Goal: Browse casually: Explore the website without a specific task or goal

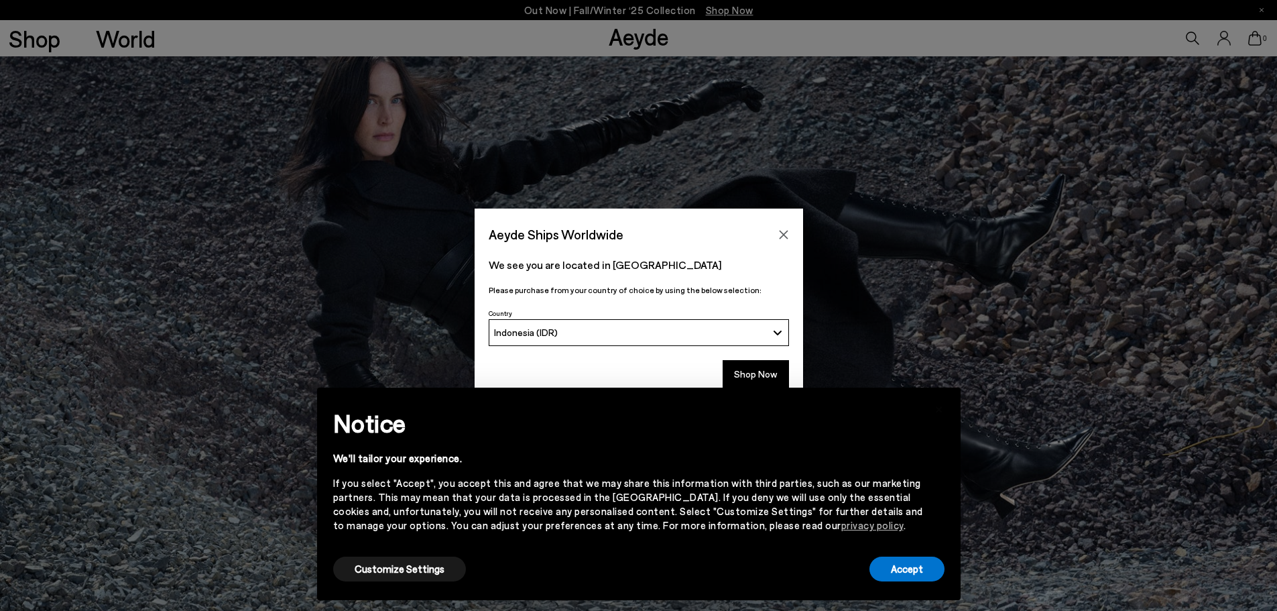
scroll to position [335, 0]
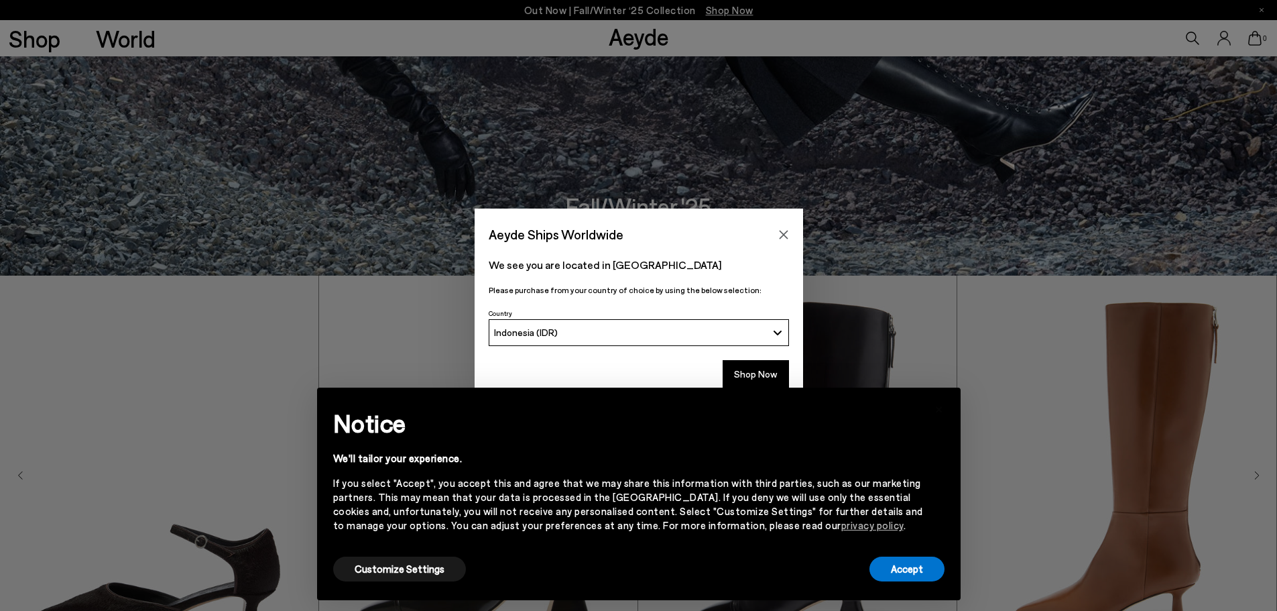
click at [770, 337] on button "Indonesia (IDR)" at bounding box center [639, 332] width 300 height 27
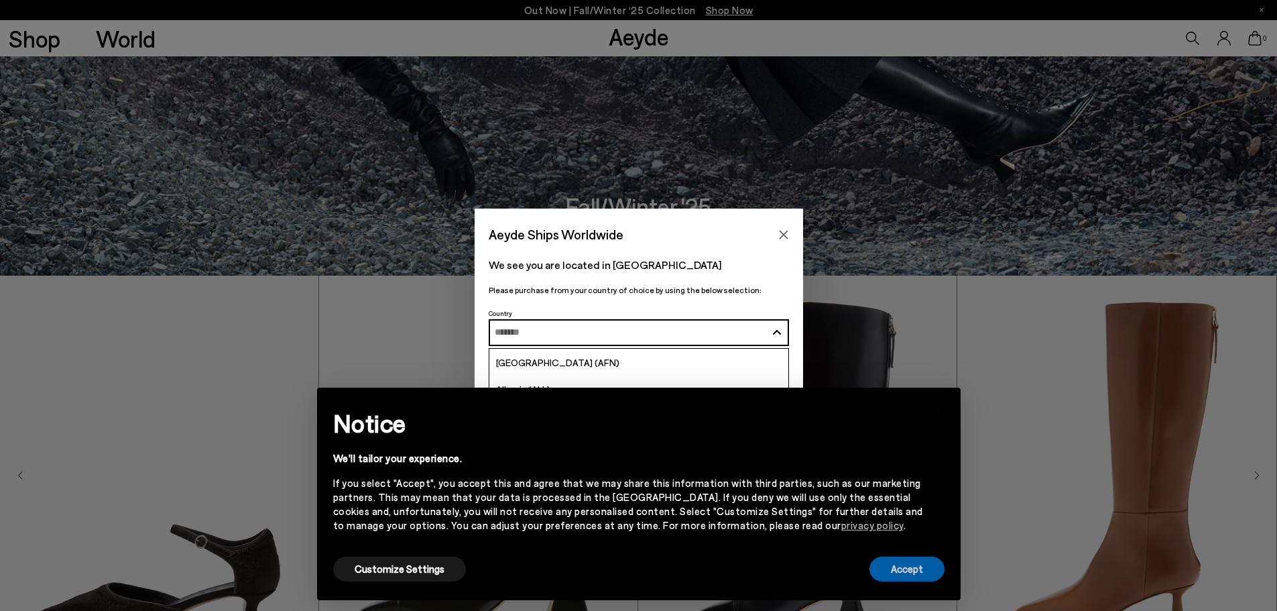
click at [908, 574] on button "Accept" at bounding box center [907, 569] width 75 height 25
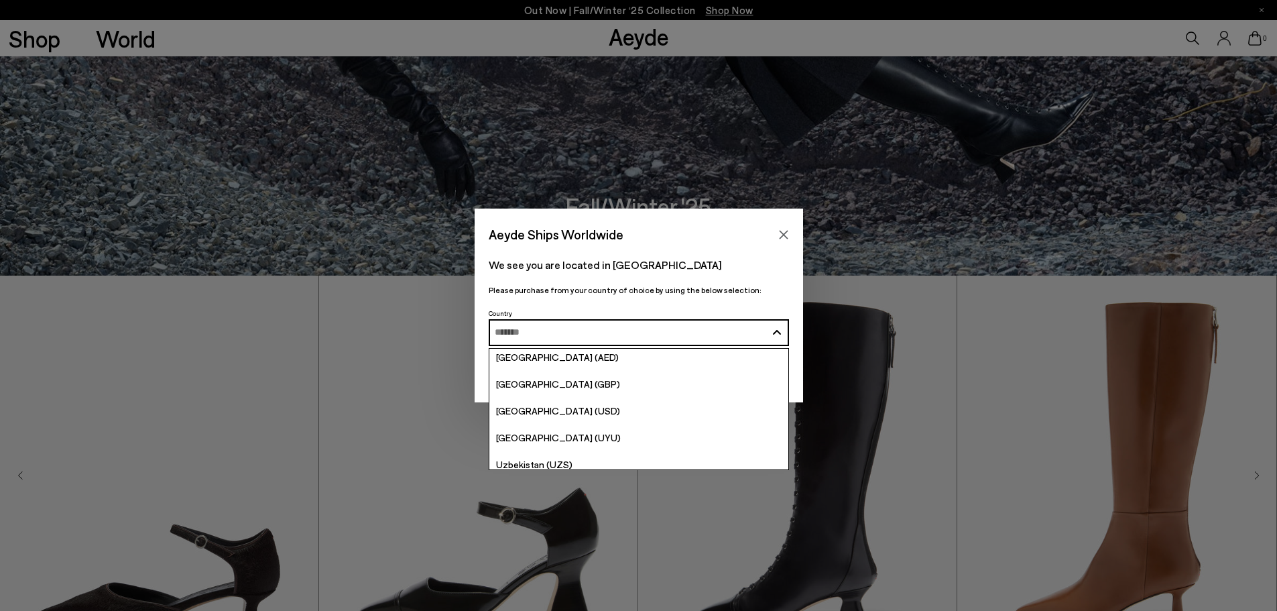
scroll to position [5137, 0]
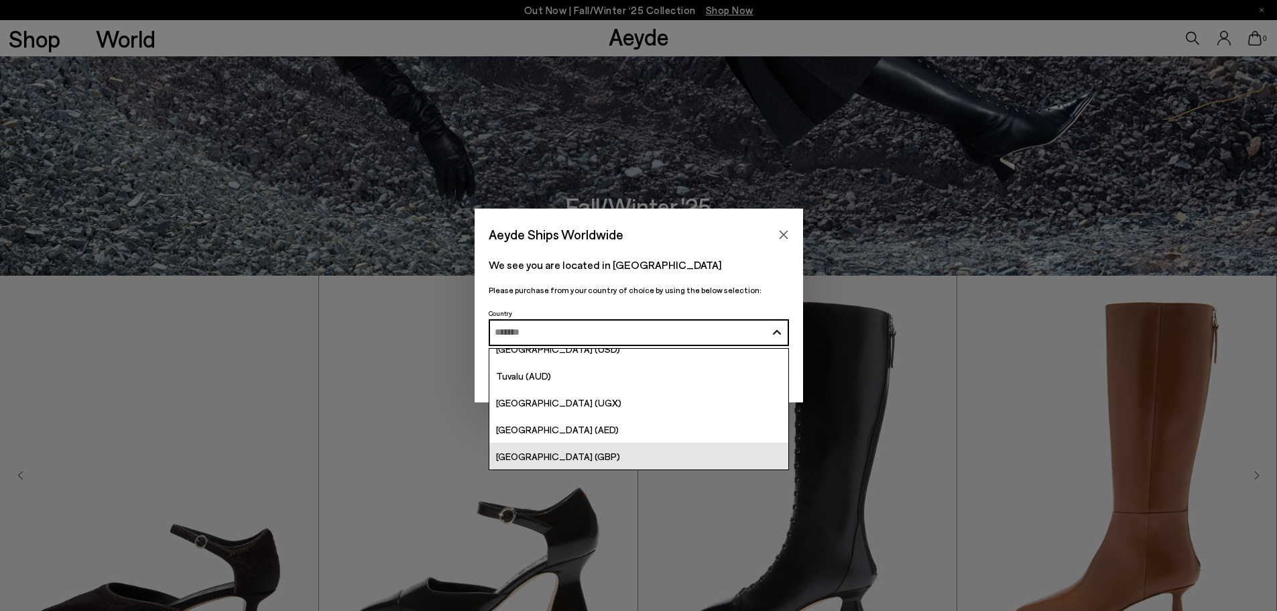
click at [695, 449] on link "[GEOGRAPHIC_DATA] (GBP)" at bounding box center [639, 456] width 299 height 27
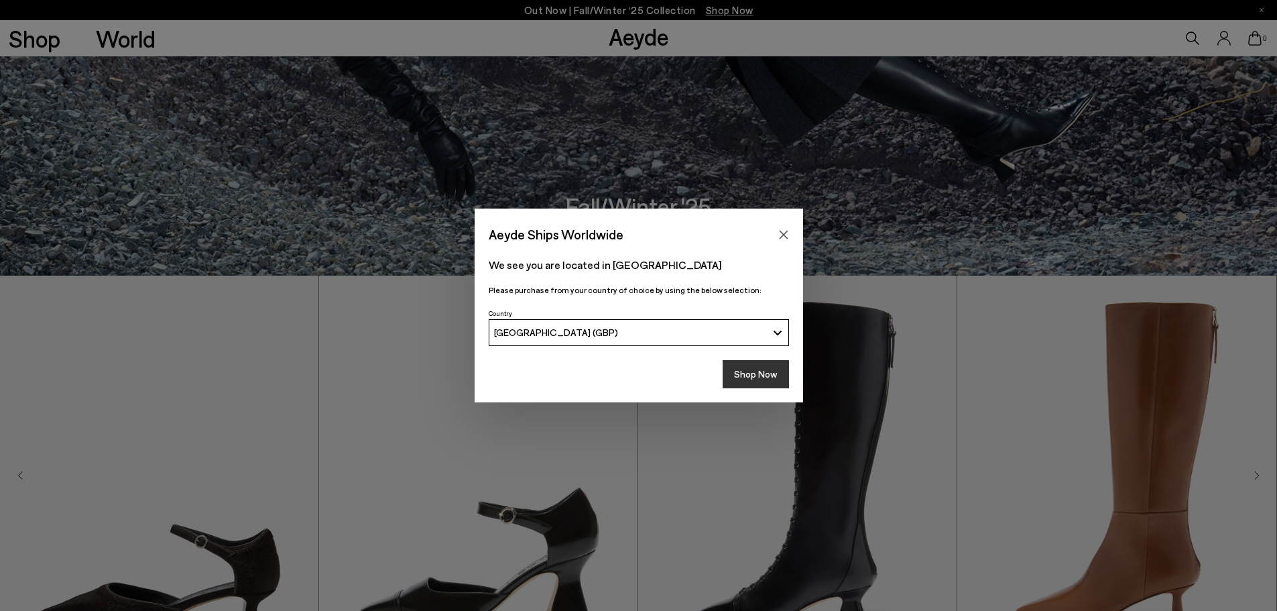
click at [740, 372] on button "Shop Now" at bounding box center [756, 374] width 66 height 28
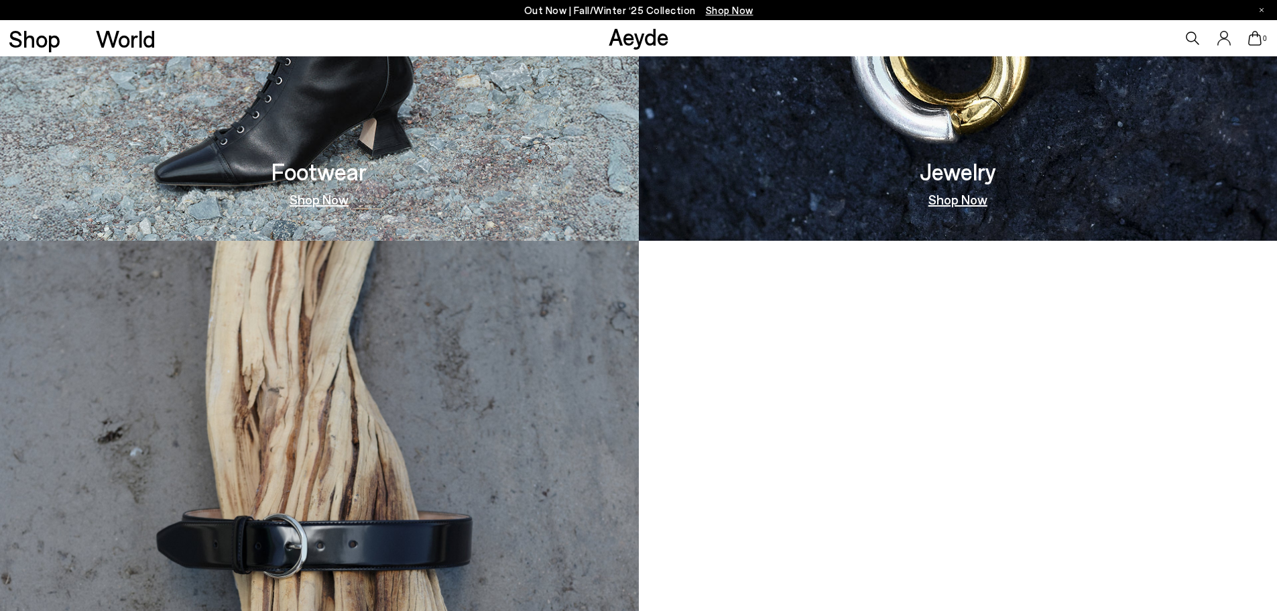
scroll to position [1609, 0]
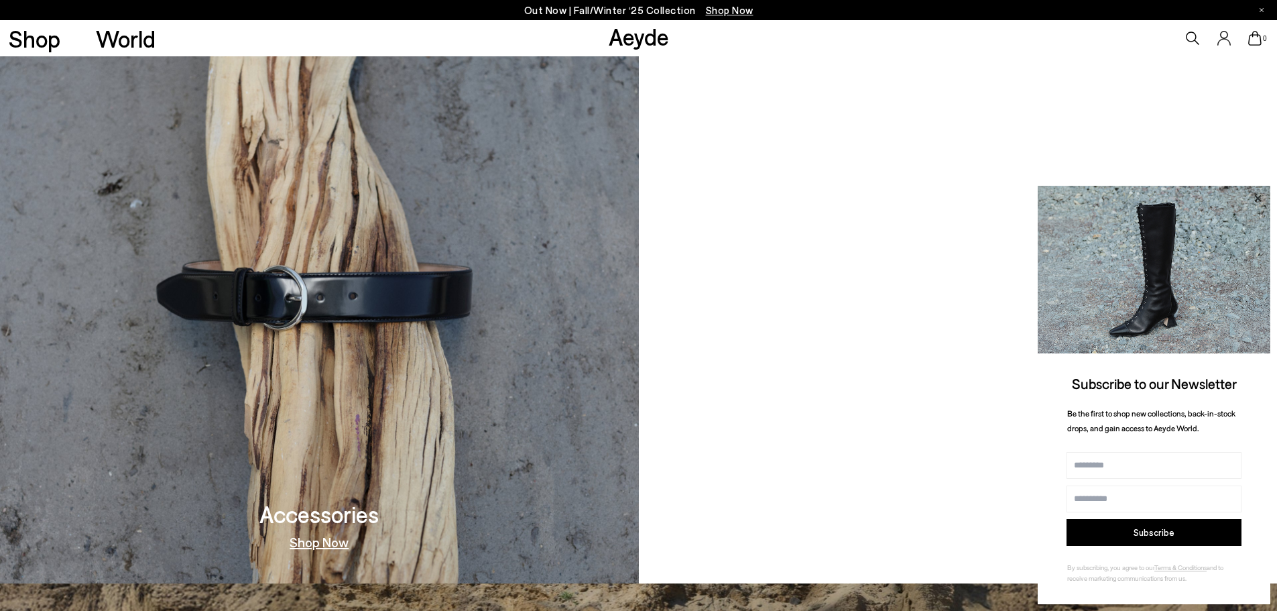
click at [1259, 200] on icon at bounding box center [1257, 198] width 17 height 17
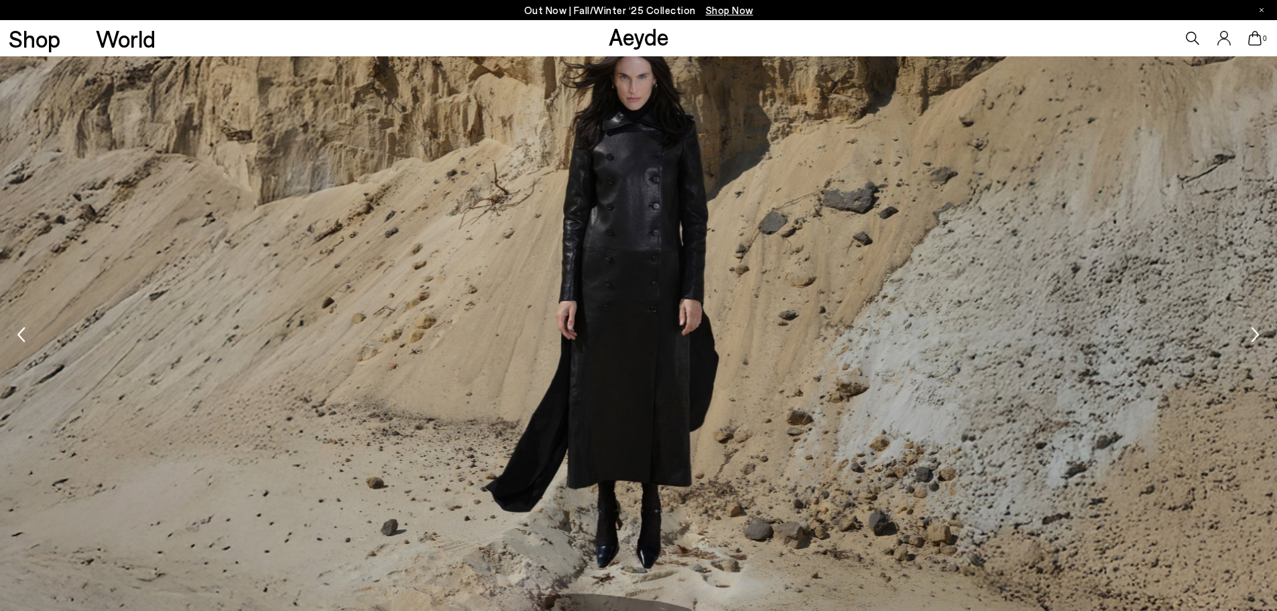
scroll to position [2280, 0]
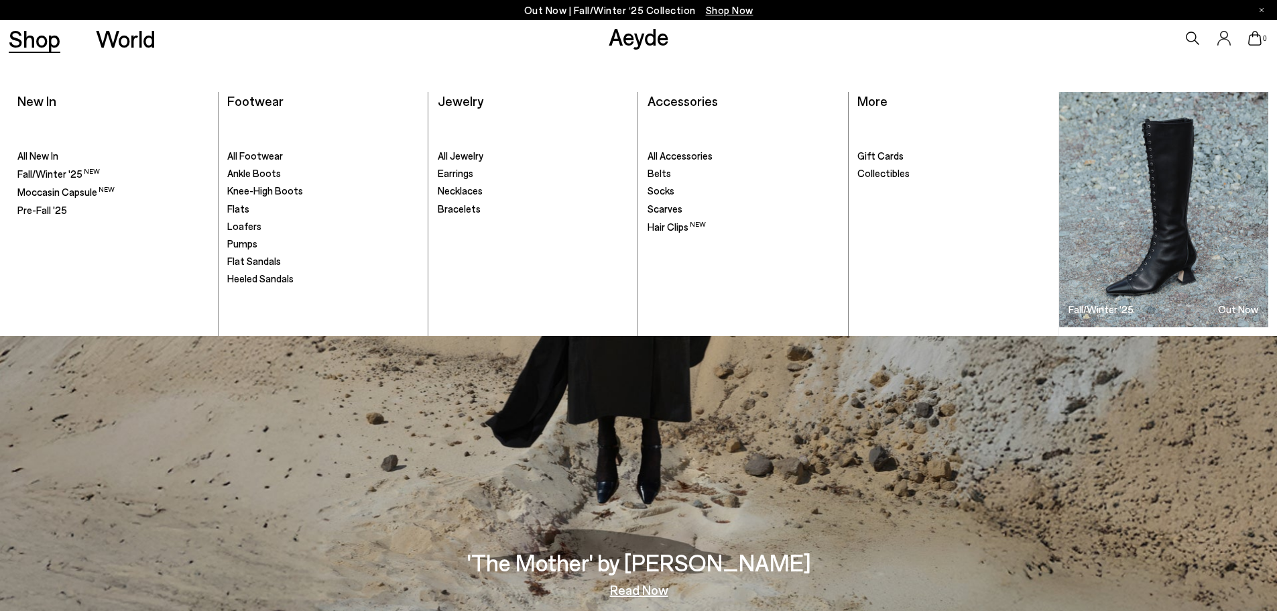
click at [53, 47] on link "Shop" at bounding box center [35, 38] width 52 height 23
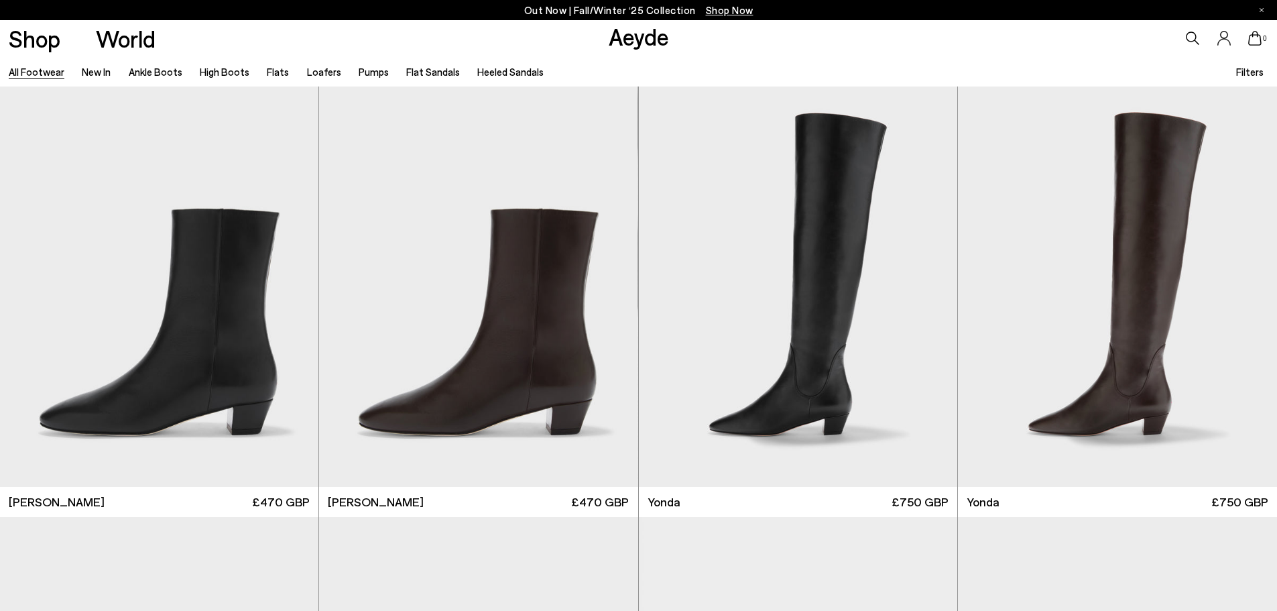
click at [653, 44] on link "Aeyde" at bounding box center [639, 36] width 60 height 28
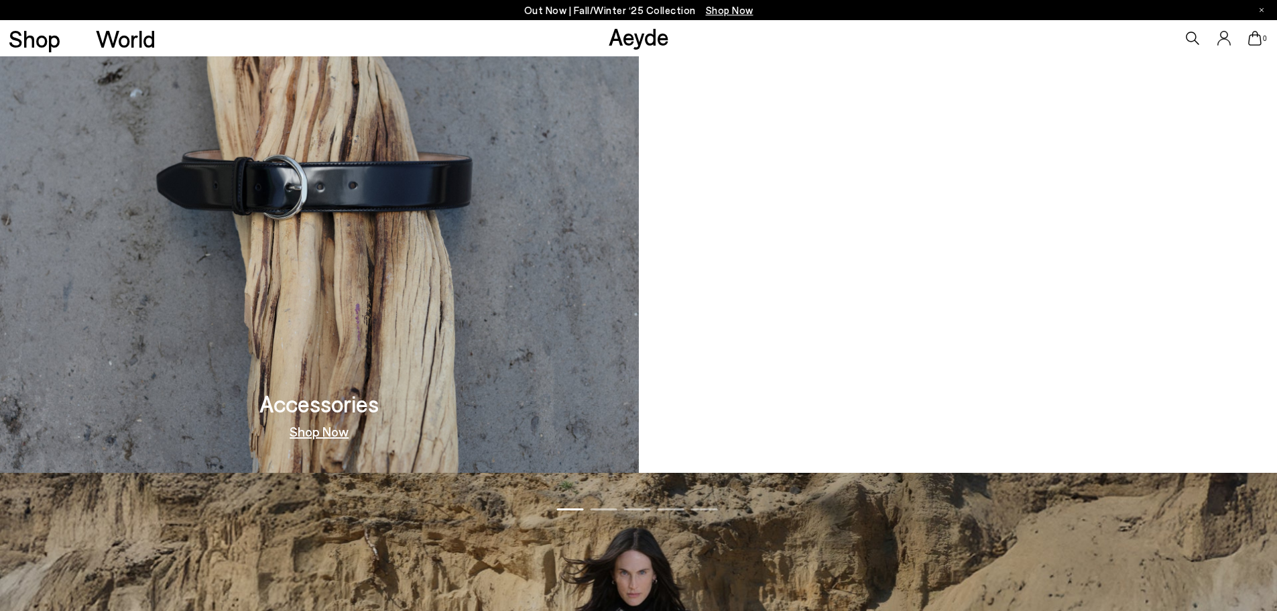
scroll to position [1744, 0]
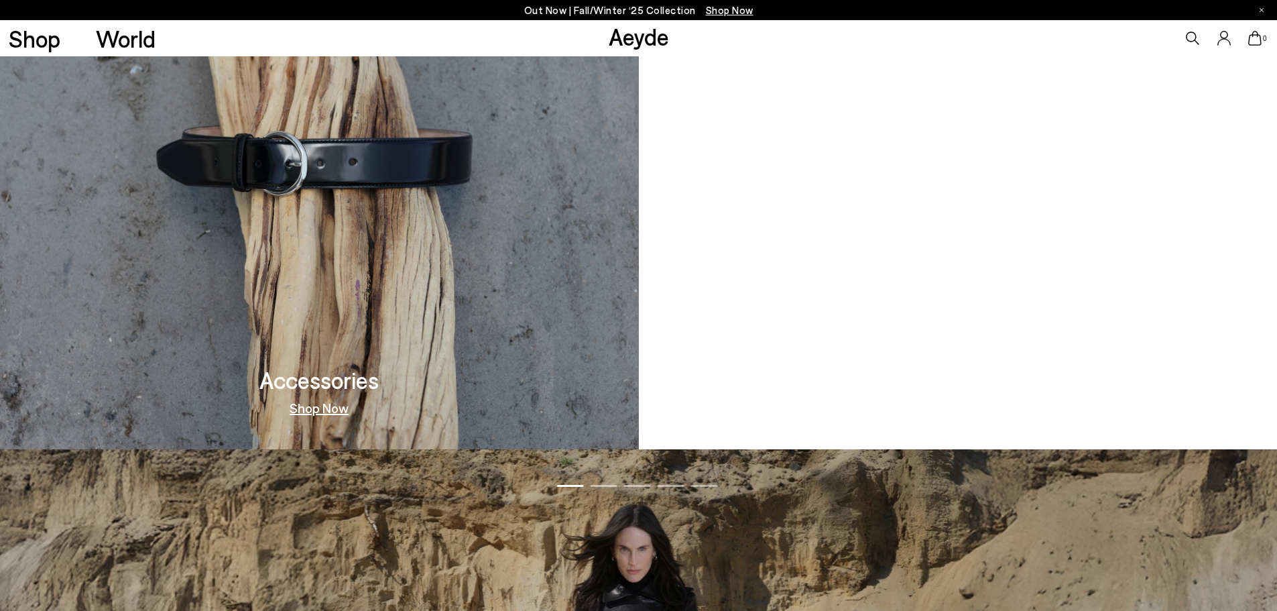
click at [899, 205] on video at bounding box center [958, 154] width 639 height 591
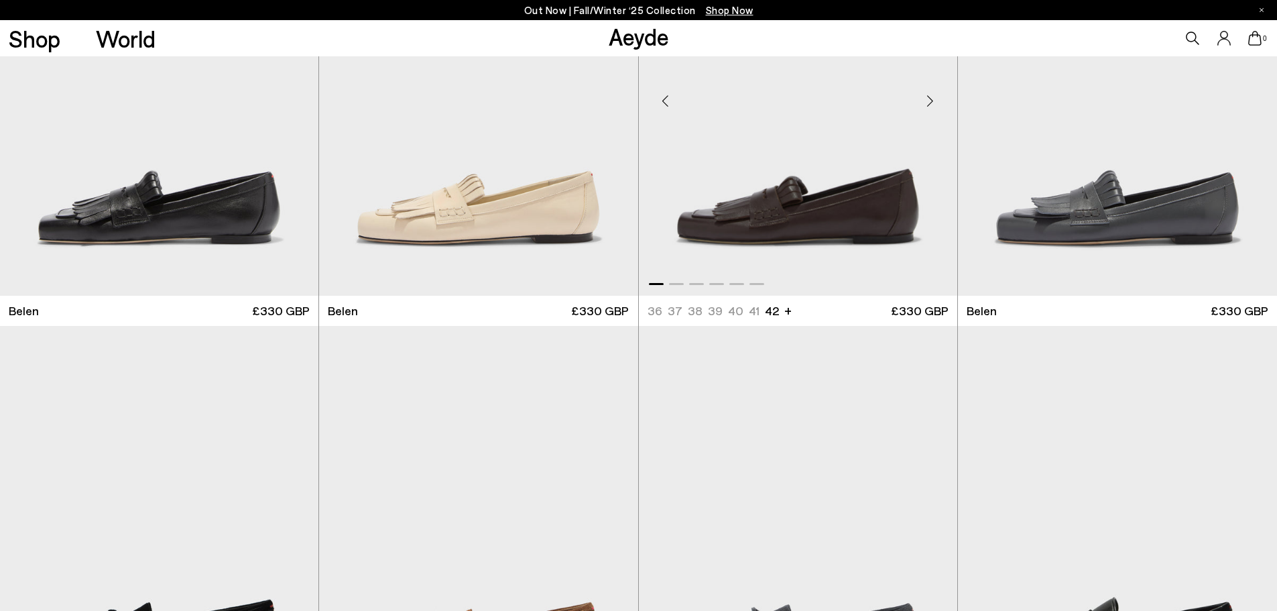
scroll to position [402, 0]
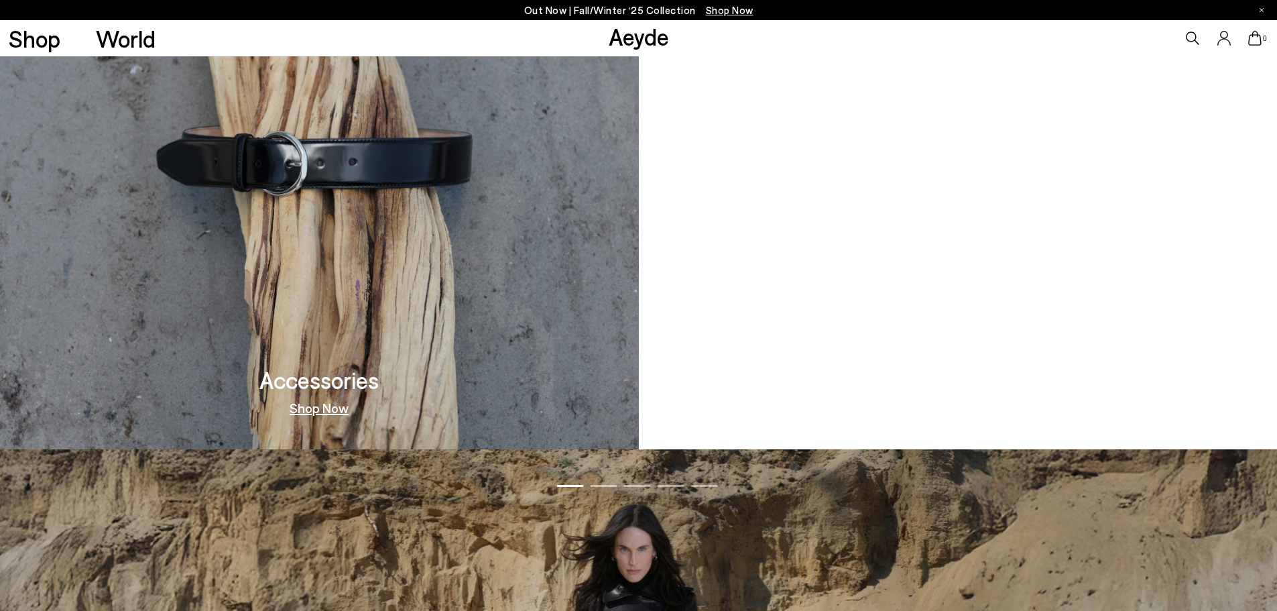
scroll to position [1744, 0]
